Goal: Information Seeking & Learning: Learn about a topic

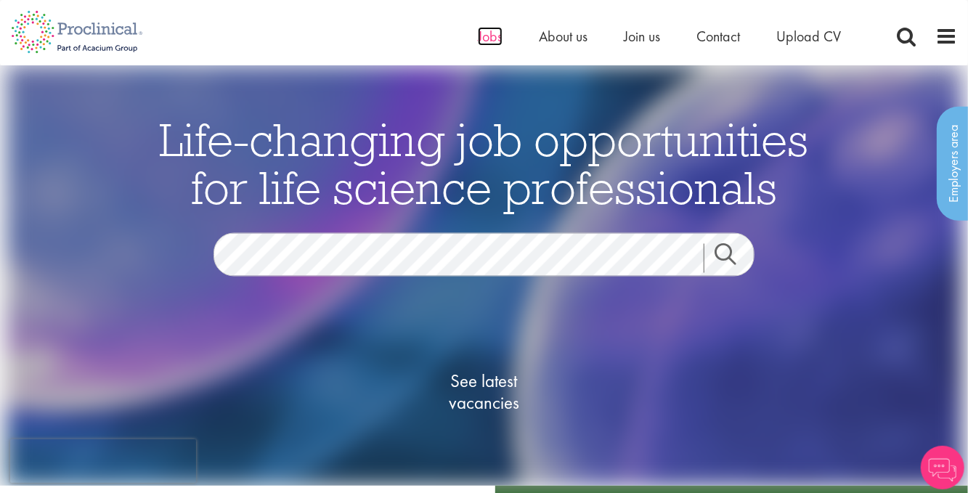
click at [493, 42] on span "Jobs" at bounding box center [490, 36] width 25 height 19
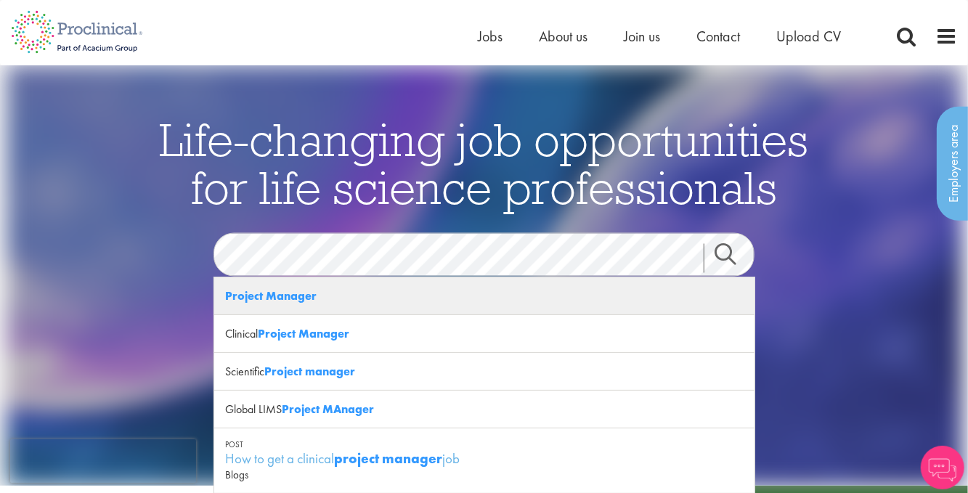
click at [307, 295] on strong "Project Manager" at bounding box center [271, 295] width 92 height 15
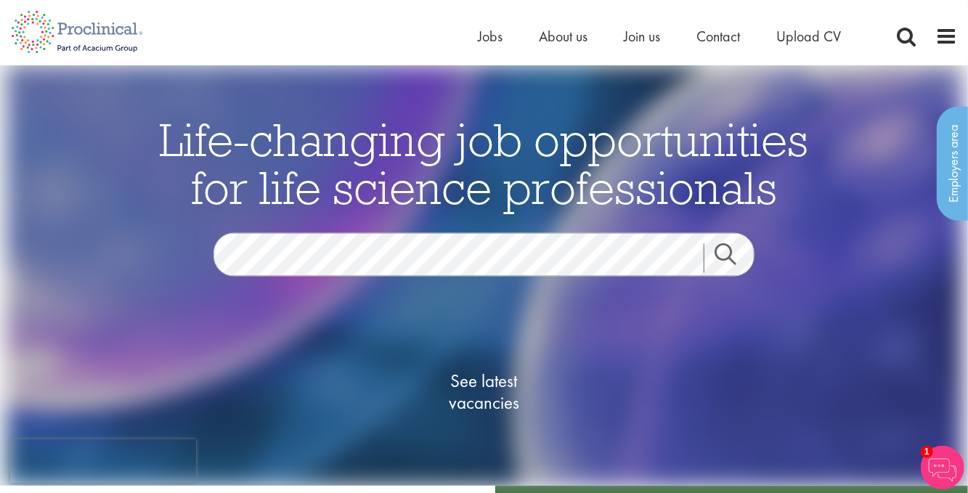
scroll to position [121, 0]
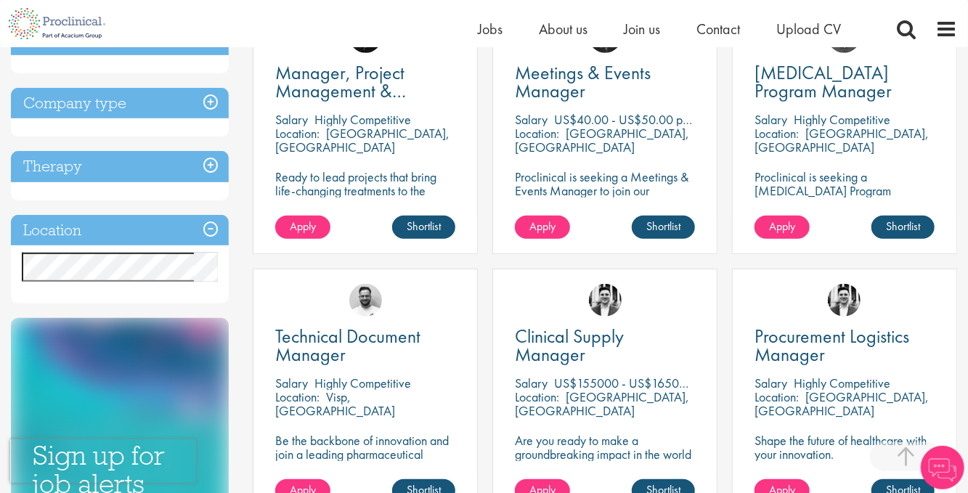
scroll to position [325, 0]
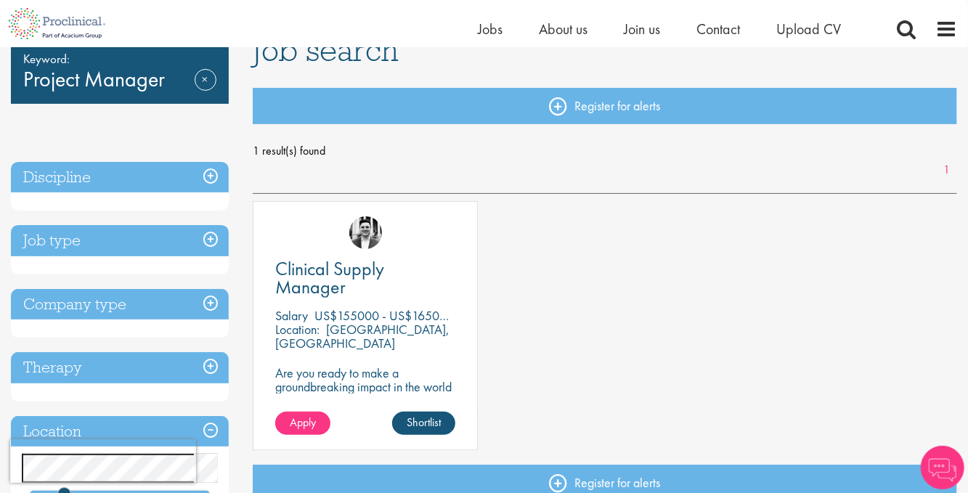
scroll to position [148, 0]
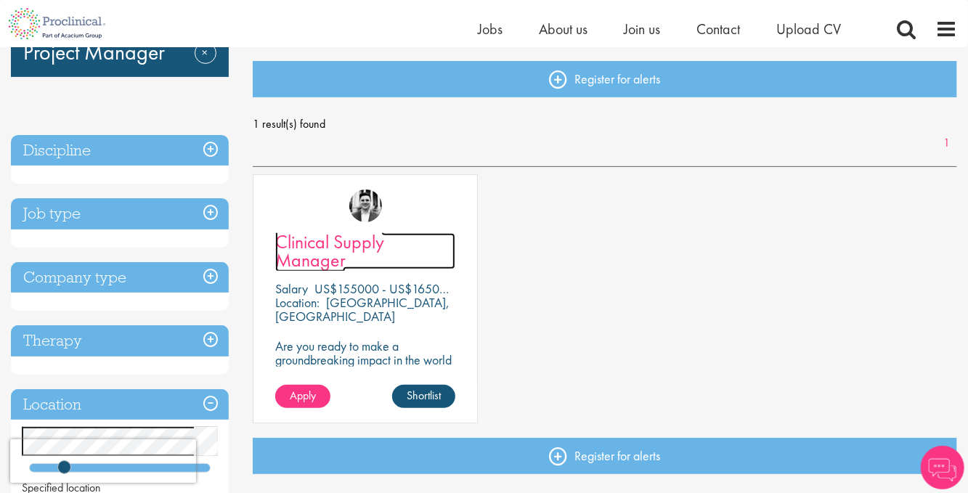
click at [336, 250] on span "Clinical Supply Manager" at bounding box center [329, 251] width 109 height 43
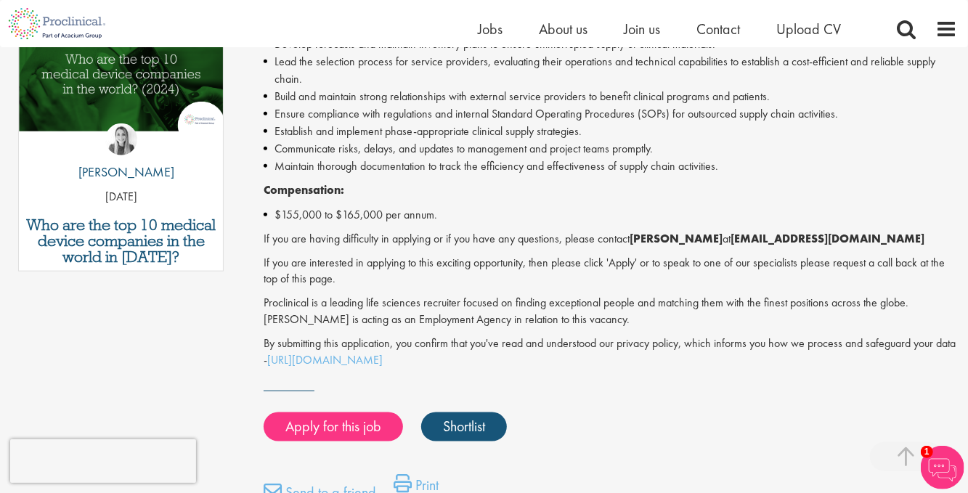
scroll to position [786, 0]
